Goal: Information Seeking & Learning: Learn about a topic

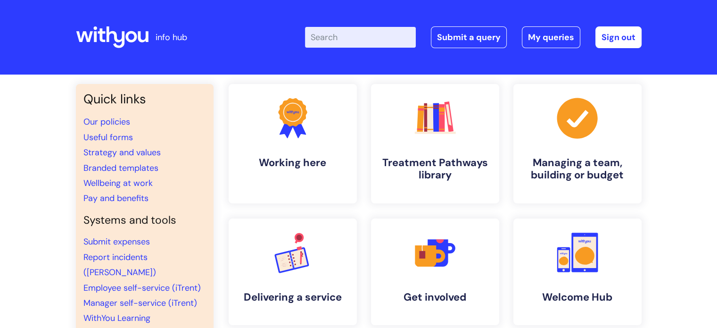
click at [323, 43] on input "Enter your search term here..." at bounding box center [360, 37] width 111 height 21
type input "structure"
click button "Search" at bounding box center [0, 0] width 0 height 0
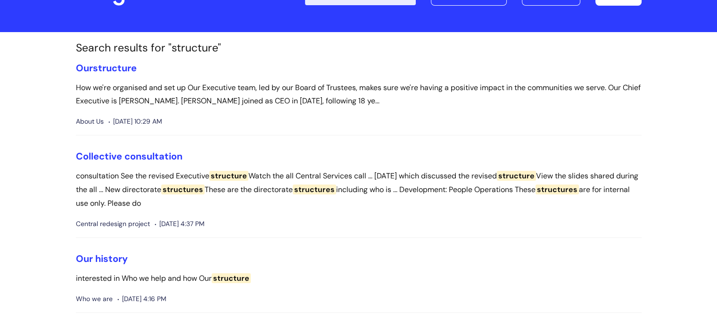
scroll to position [94, 0]
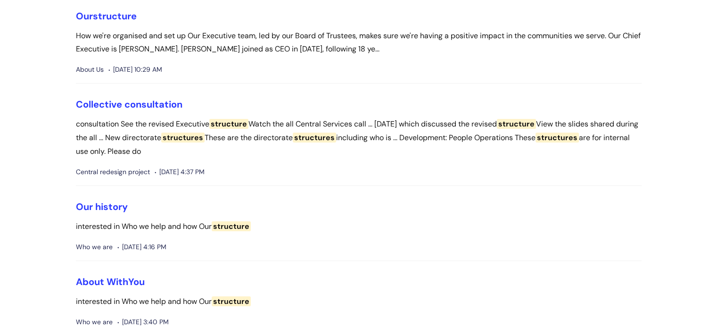
click at [143, 98] on link "Collective consultation" at bounding box center [129, 104] width 107 height 12
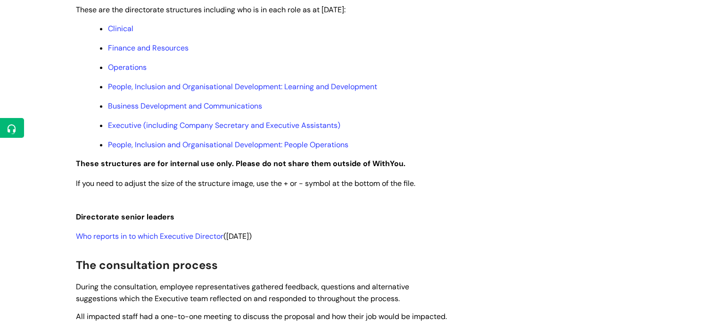
scroll to position [519, 0]
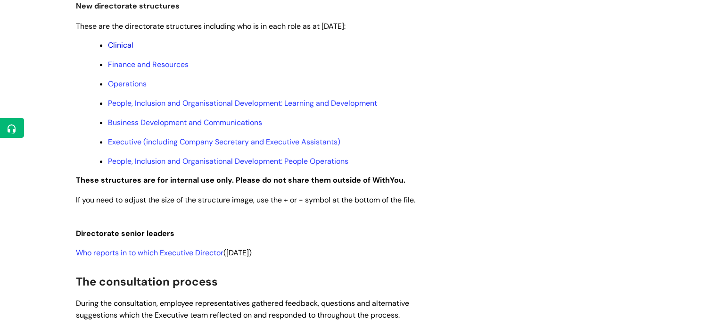
click at [125, 43] on link "Clinical" at bounding box center [120, 45] width 25 height 10
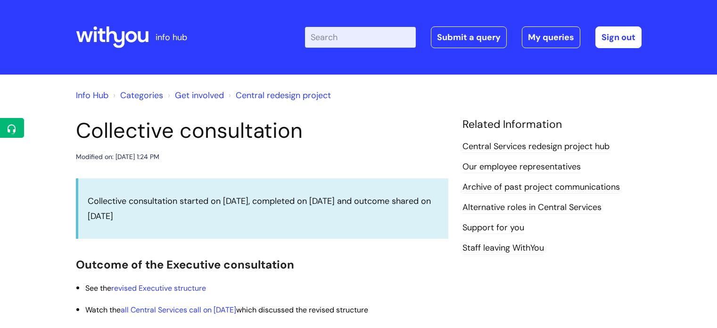
scroll to position [519, 0]
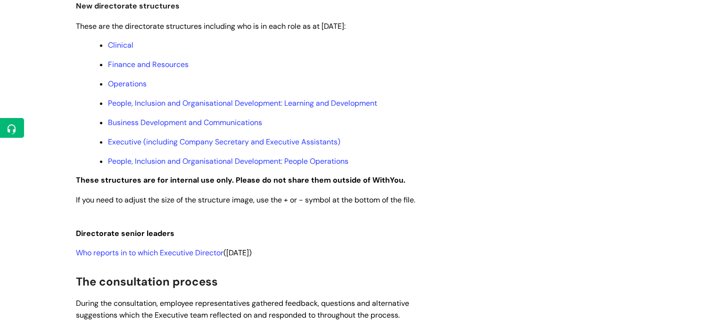
drag, startPoint x: 127, startPoint y: 103, endPoint x: 588, endPoint y: 119, distance: 461.7
click at [588, 119] on div "Collective consultation Modified on: Mon, 1 Sep, 2025 at 1:24 PM Collective con…" at bounding box center [359, 154] width 580 height 1111
drag, startPoint x: 135, startPoint y: 125, endPoint x: 666, endPoint y: 139, distance: 530.9
click at [666, 139] on div "Info Hub Categories Get involved Central redesign project Collective consultati…" at bounding box center [358, 138] width 717 height 1164
drag, startPoint x: 192, startPoint y: 145, endPoint x: 177, endPoint y: 128, distance: 22.4
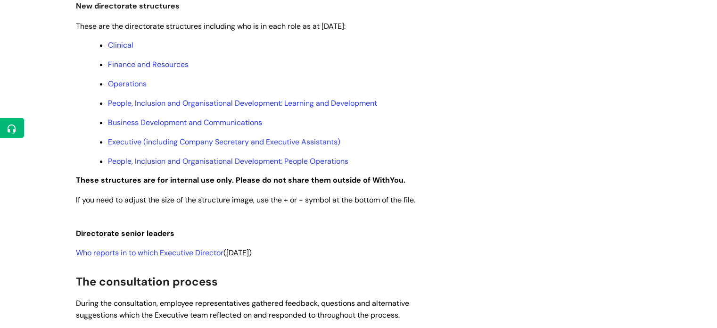
drag, startPoint x: 158, startPoint y: 107, endPoint x: 485, endPoint y: 110, distance: 326.2
click at [509, 111] on div "Collective consultation Modified on: Mon, 1 Sep, 2025 at 1:24 PM Collective con…" at bounding box center [359, 154] width 580 height 1111
